Goal: Obtain resource: Obtain resource

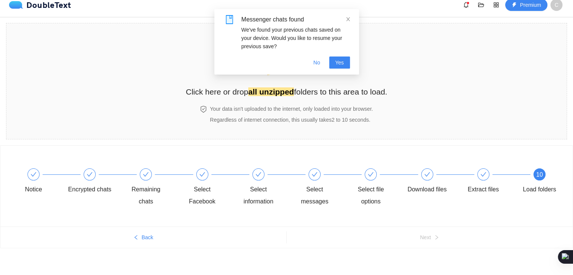
scroll to position [9, 0]
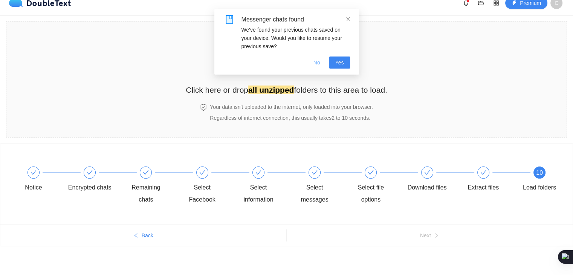
click at [320, 64] on span "No" at bounding box center [317, 62] width 7 height 8
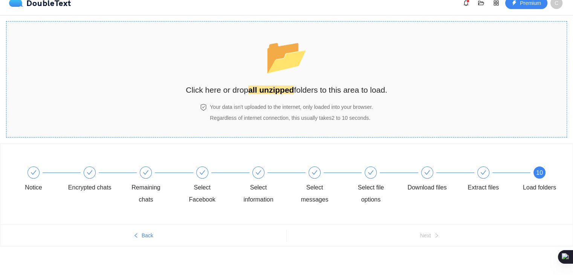
click at [289, 92] on strong "all unzipped" at bounding box center [271, 90] width 46 height 9
click at [144, 239] on button "Back" at bounding box center [143, 236] width 286 height 12
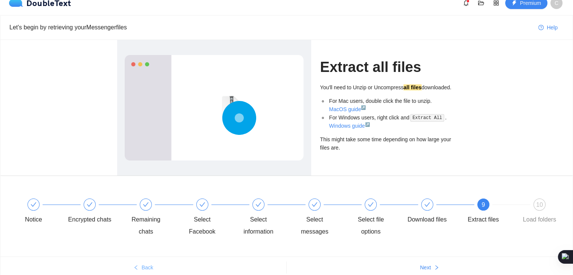
click at [146, 265] on span "Back" at bounding box center [148, 267] width 12 height 8
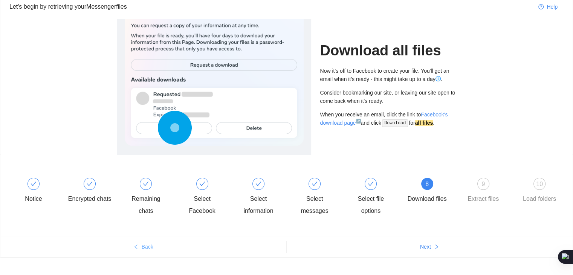
scroll to position [41, 0]
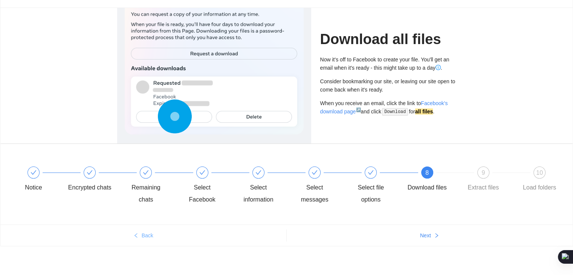
click at [150, 236] on span "Back" at bounding box center [148, 235] width 12 height 8
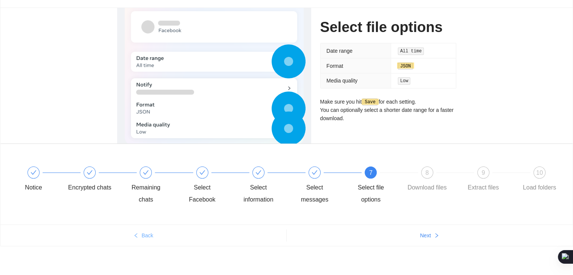
click at [150, 236] on span "Back" at bounding box center [148, 235] width 12 height 8
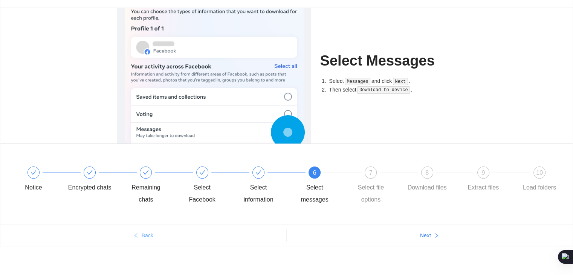
click at [148, 239] on button "Back" at bounding box center [143, 236] width 286 height 12
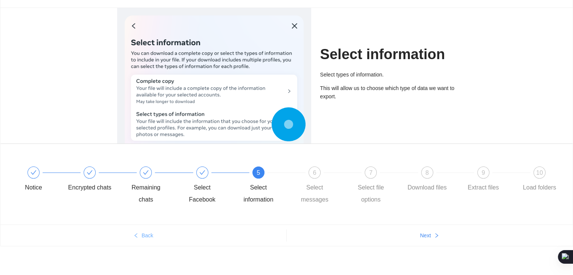
click at [148, 239] on button "Back" at bounding box center [143, 236] width 286 height 12
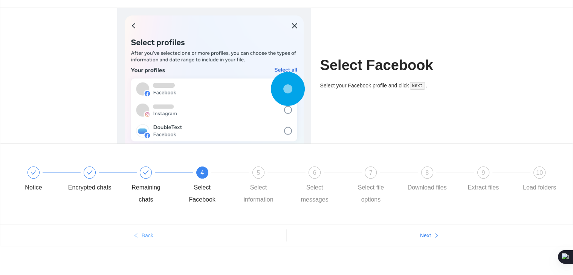
click at [148, 239] on button "Back" at bounding box center [143, 236] width 286 height 12
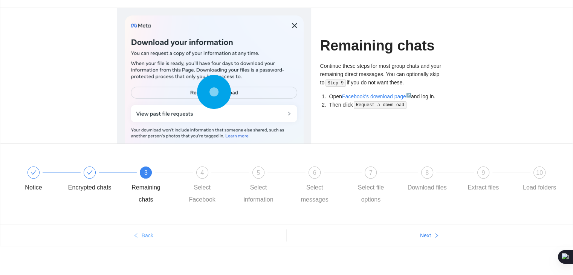
click at [148, 240] on button "Back" at bounding box center [143, 236] width 286 height 12
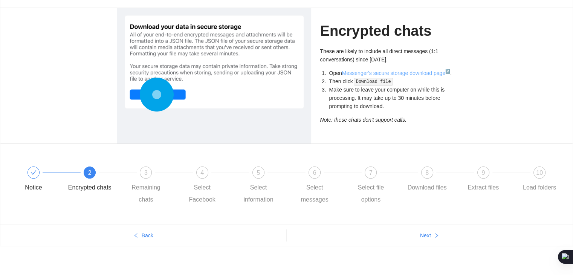
click at [389, 73] on link "Messenger's secure storage download page ↗" at bounding box center [396, 73] width 108 height 6
click at [392, 72] on link "Messenger's secure storage download page ↗" at bounding box center [396, 73] width 108 height 6
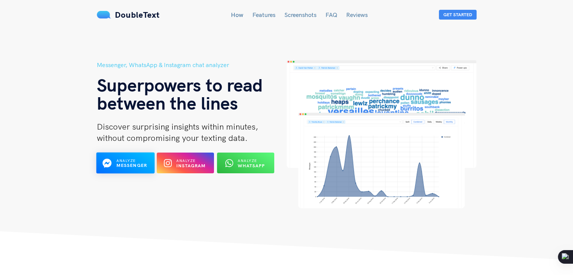
click at [122, 163] on b "Messenger" at bounding box center [131, 166] width 31 height 6
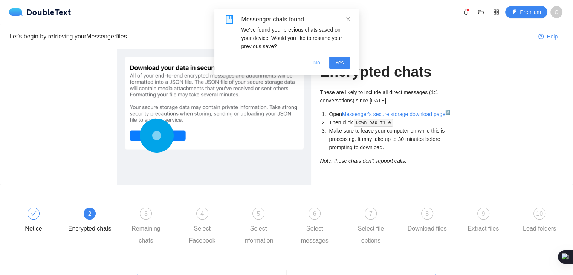
click at [318, 64] on span "No" at bounding box center [317, 62] width 7 height 8
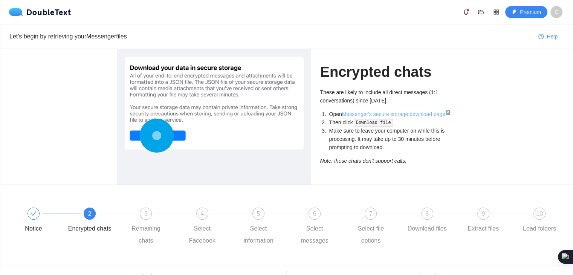
click at [386, 113] on link "Messenger's secure storage download page ↗" at bounding box center [396, 114] width 108 height 6
click at [383, 112] on link "Messenger's secure storage download page ↗" at bounding box center [396, 114] width 108 height 6
click at [366, 112] on link "Messenger's secure storage download page ↗" at bounding box center [396, 114] width 108 height 6
